Goal: Transaction & Acquisition: Download file/media

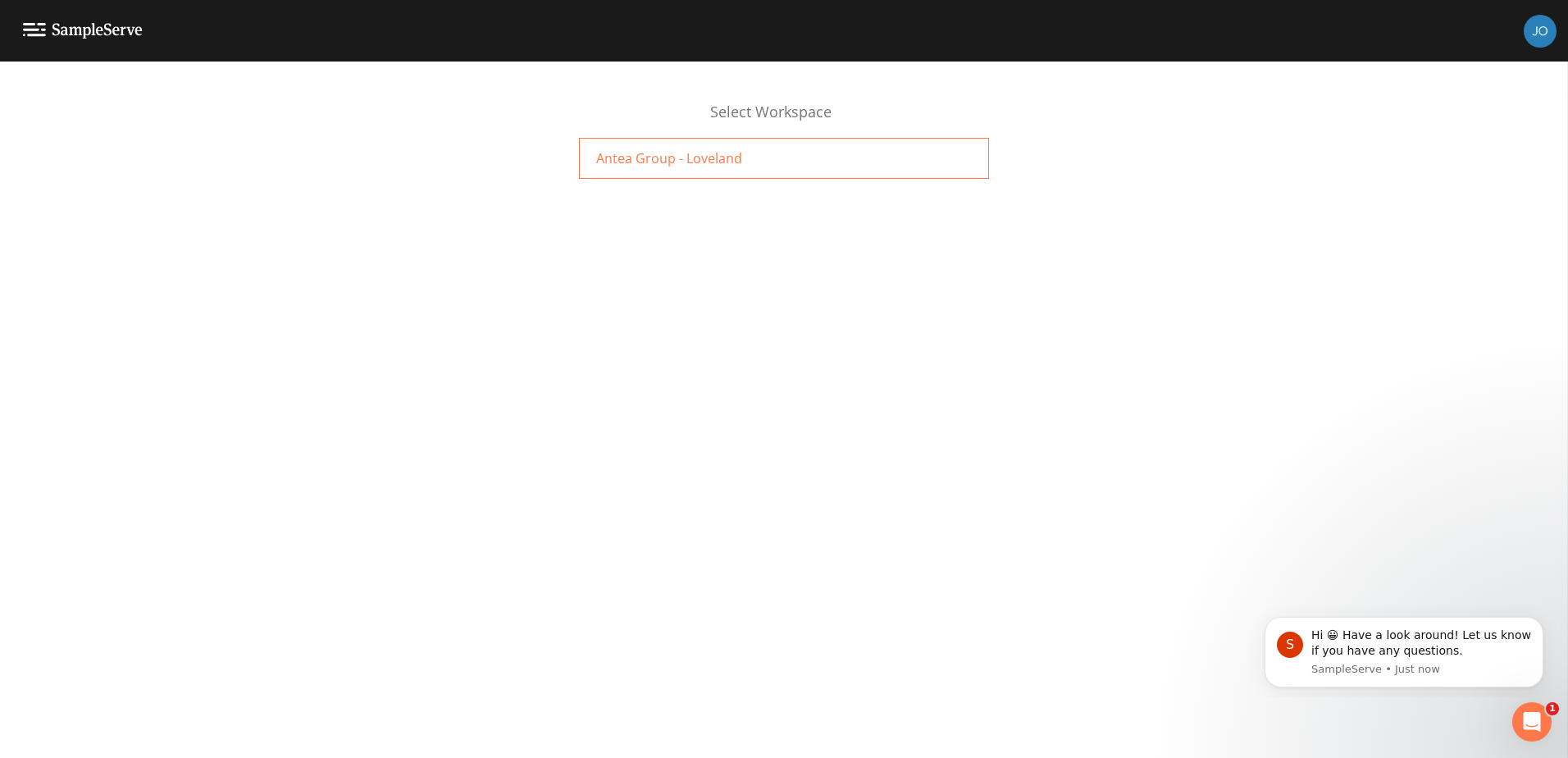
click at [742, 161] on div "Antea Group - Loveland" at bounding box center [784, 158] width 410 height 41
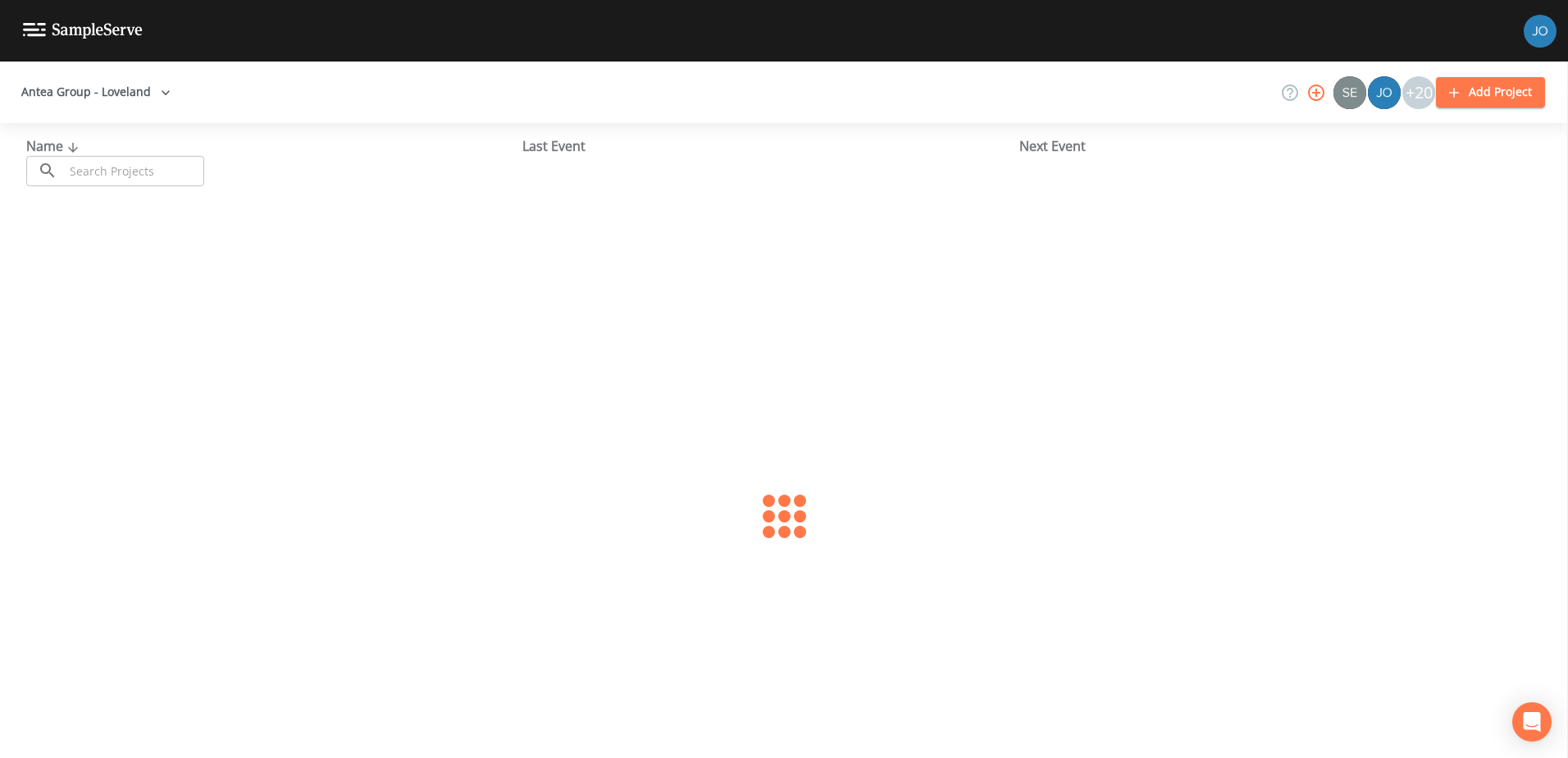
click at [138, 185] on input "text" at bounding box center [134, 171] width 140 height 30
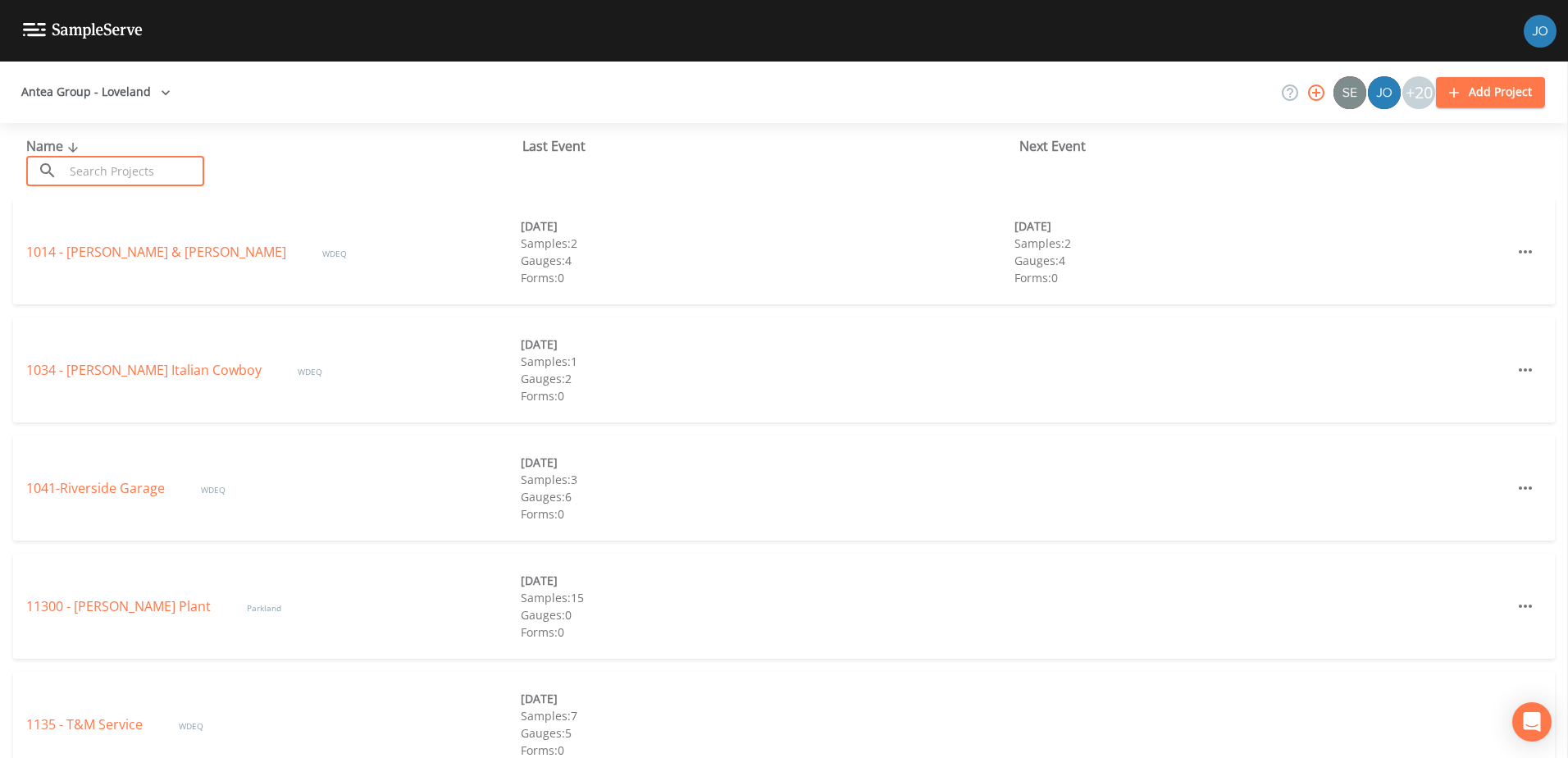
type input "5090"
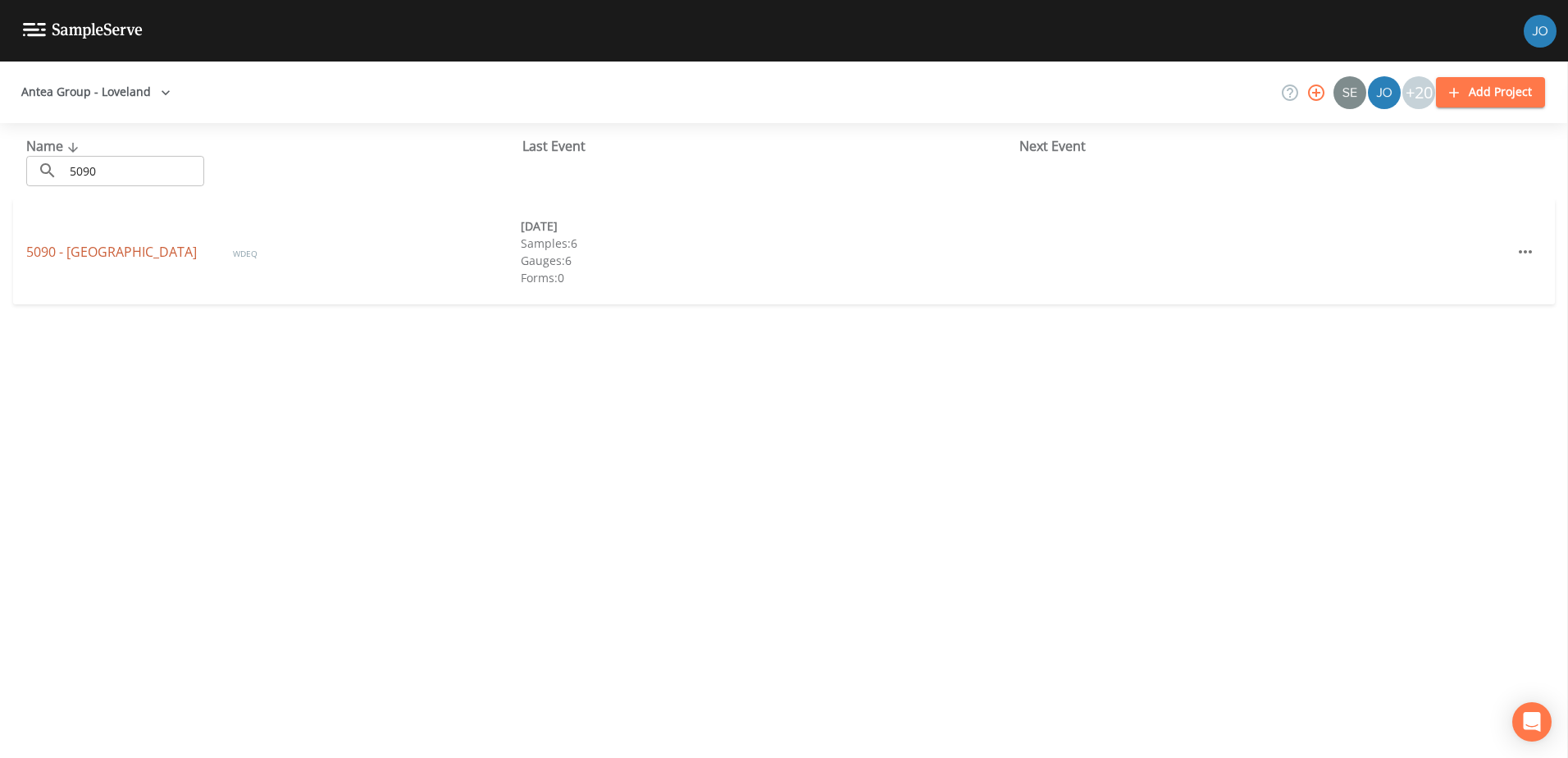
click at [103, 248] on link "5090 - Wheatland" at bounding box center [113, 252] width 174 height 18
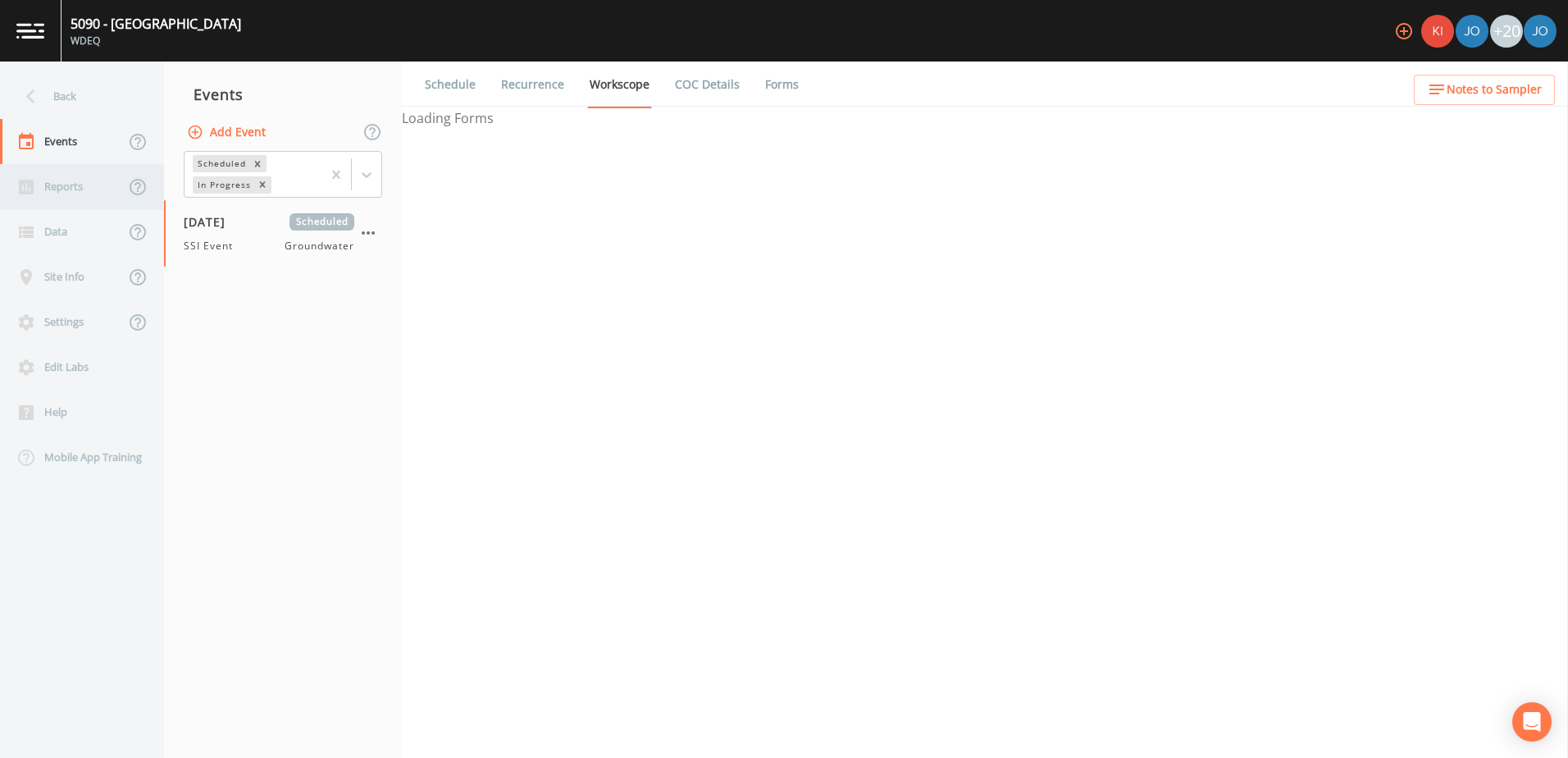
select select "0b1af911-289b-4d7b-9fdf-156f6d27a2cf"
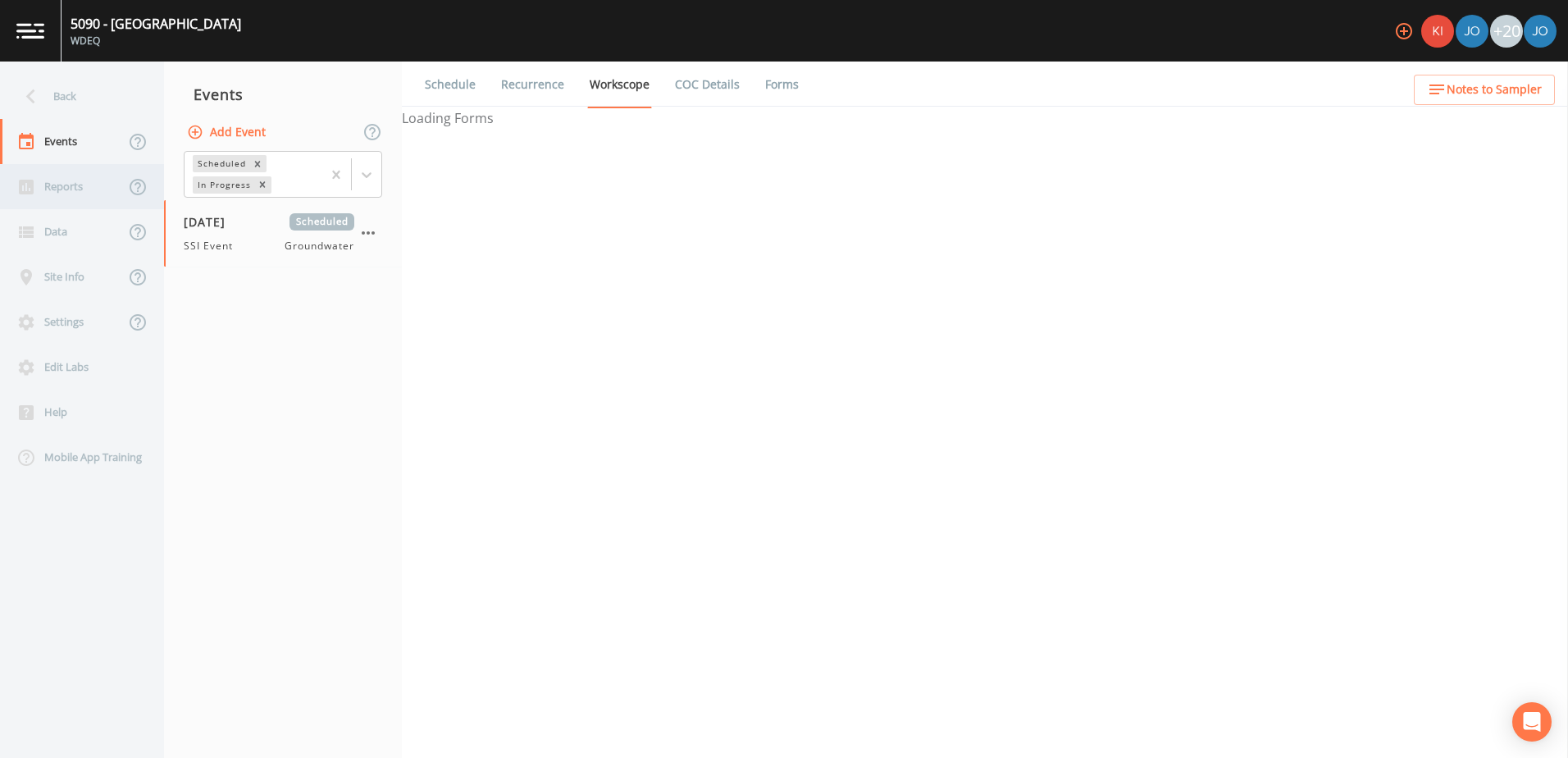
select select "0b1af911-289b-4d7b-9fdf-156f6d27a2cf"
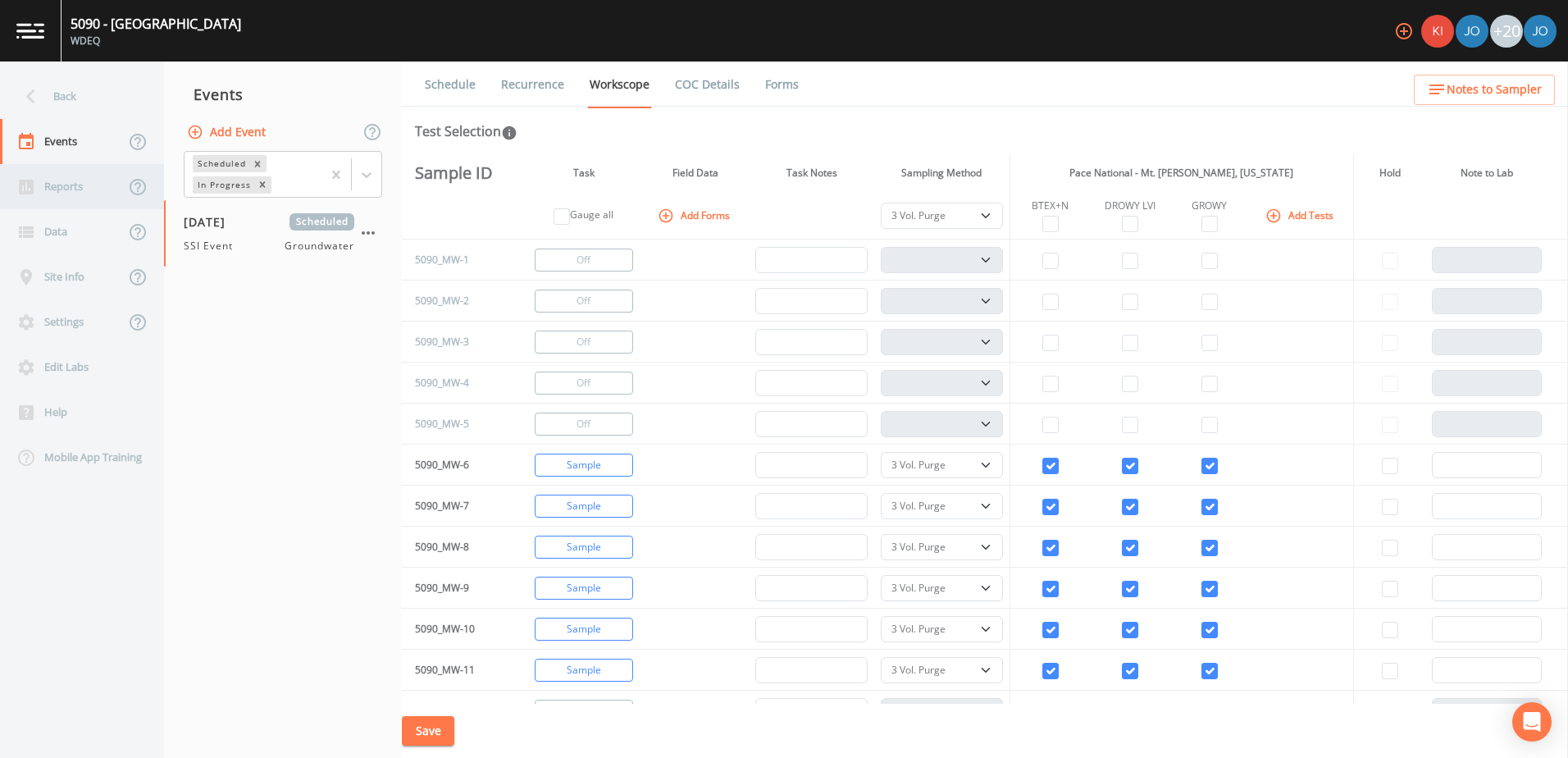
click at [69, 192] on div "Reports" at bounding box center [62, 186] width 124 height 45
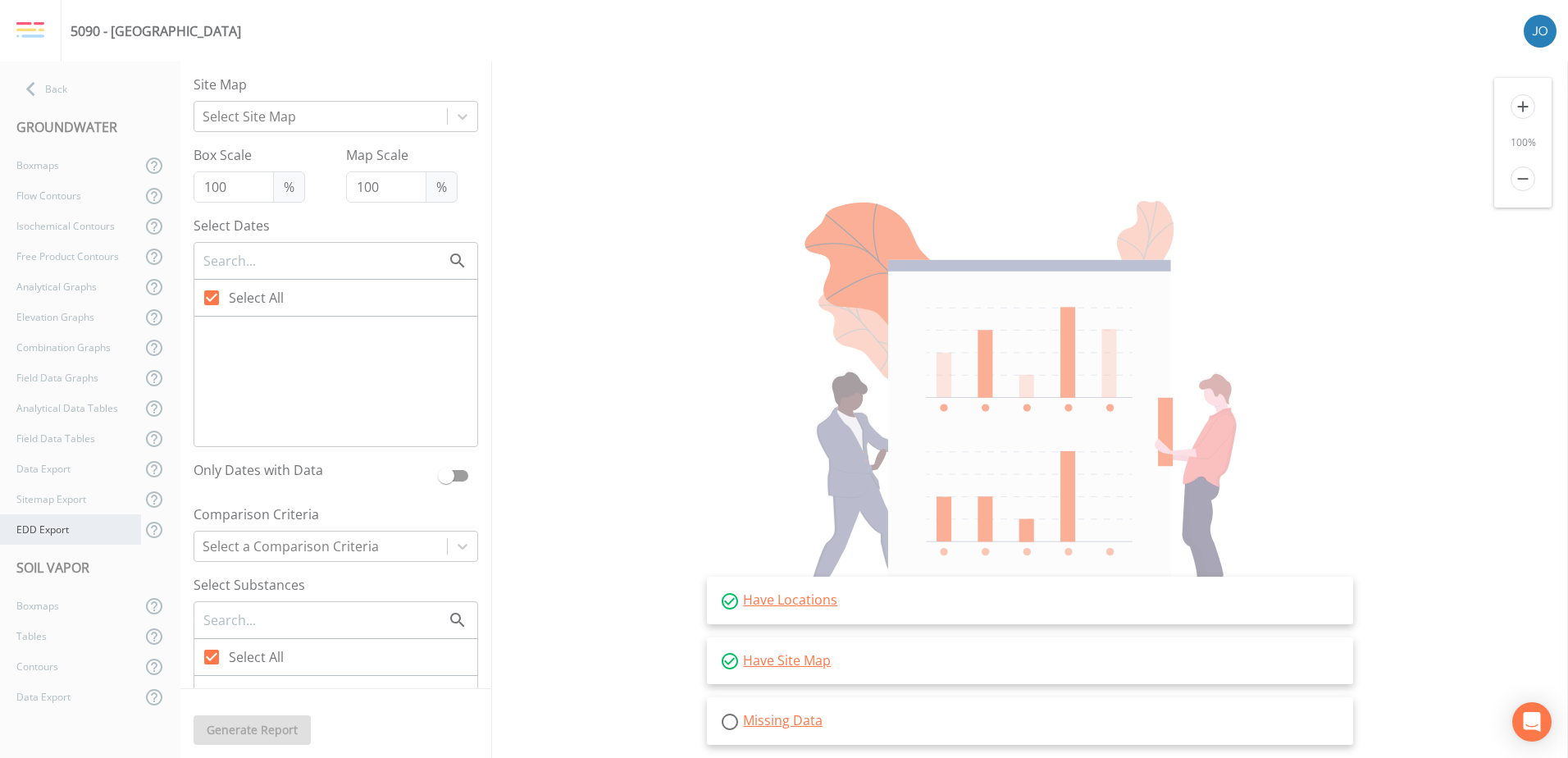
click at [68, 532] on div "EDD Export" at bounding box center [70, 530] width 141 height 30
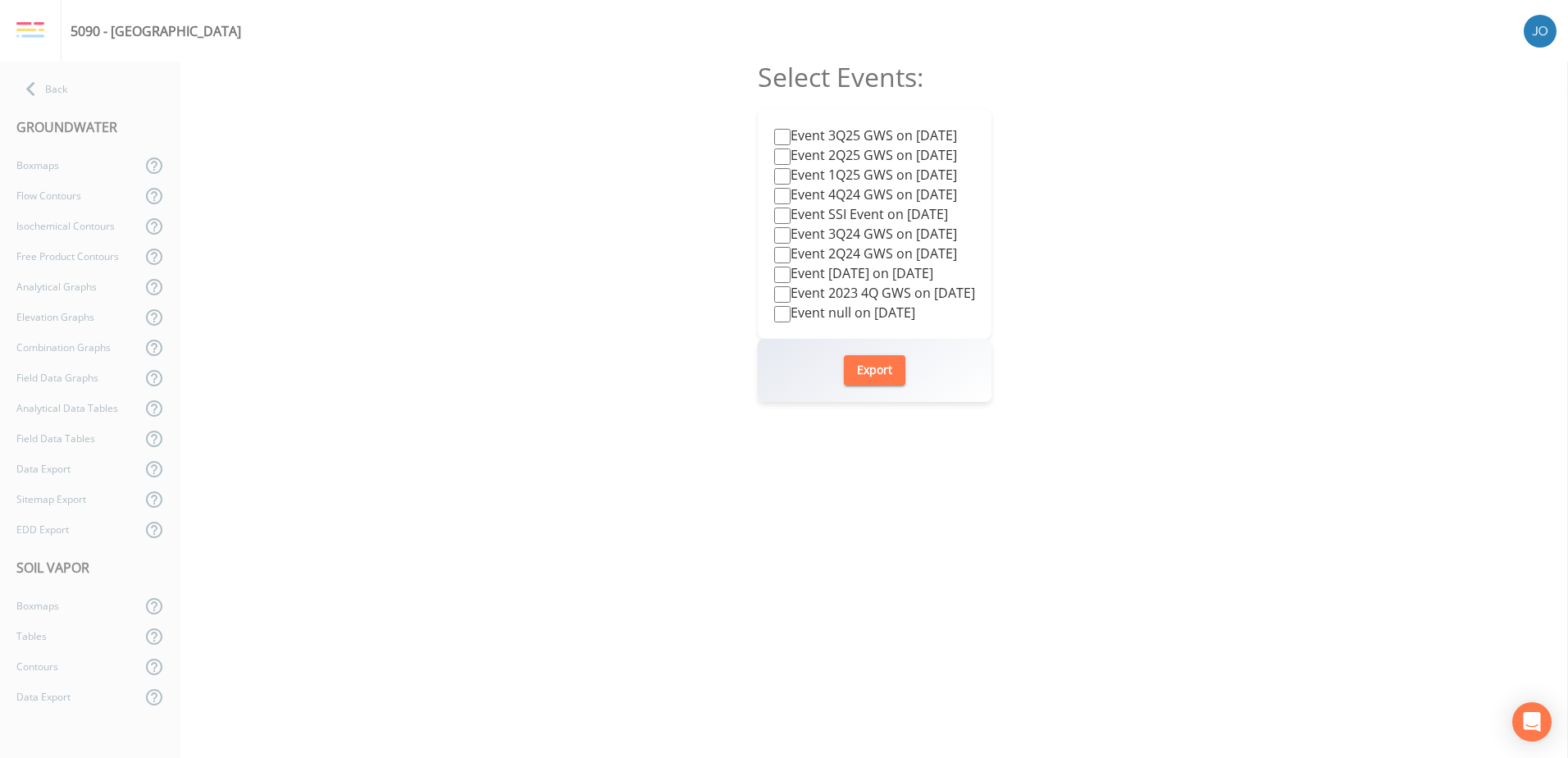
click at [915, 131] on label "Event 3Q25 GWS on 2025-07-14" at bounding box center [866, 135] width 183 height 20
click at [791, 131] on input "Event 3Q25 GWS on 2025-07-14" at bounding box center [783, 138] width 17 height 17
checkbox input "true"
click at [872, 357] on button "Export" at bounding box center [875, 371] width 62 height 30
